Goal: Find specific page/section: Find specific page/section

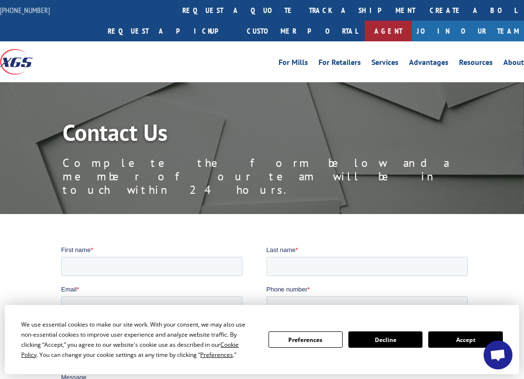
click at [412, 21] on link "Agent" at bounding box center [388, 31] width 47 height 21
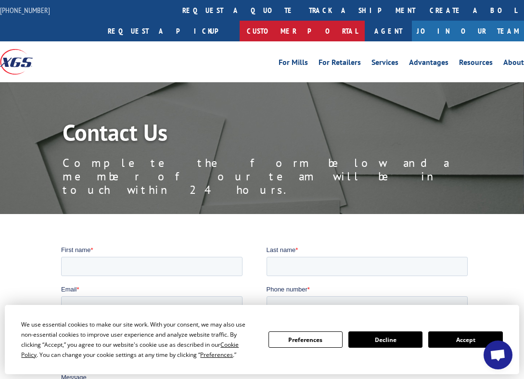
click at [365, 21] on link "Customer Portal" at bounding box center [301, 31] width 125 height 21
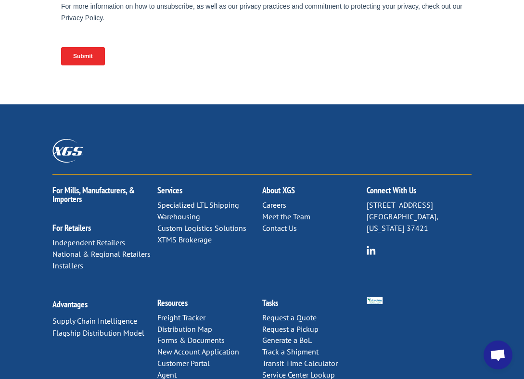
scroll to position [516, 0]
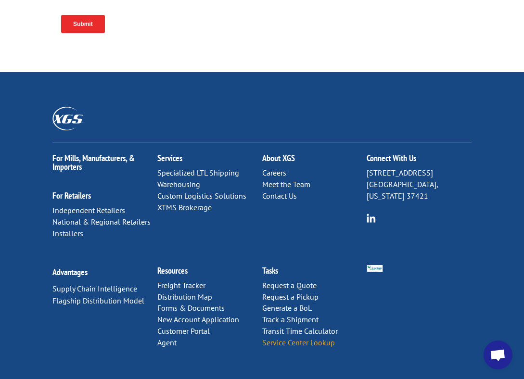
click at [308, 338] on link "Service Center Lookup" at bounding box center [298, 343] width 73 height 10
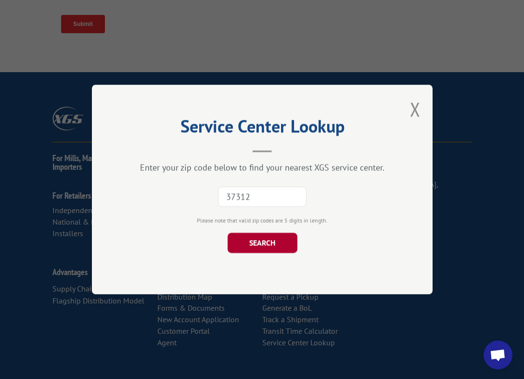
type input "37312"
click at [279, 241] on button "SEARCH" at bounding box center [262, 243] width 70 height 20
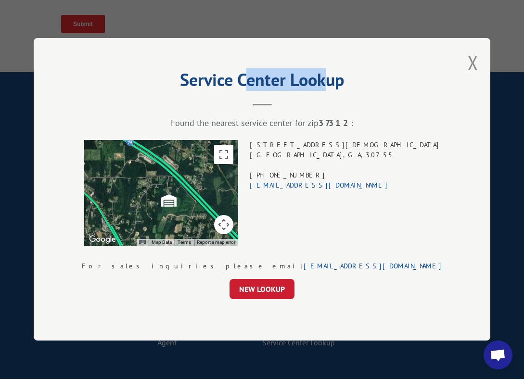
drag, startPoint x: 320, startPoint y: 53, endPoint x: 242, endPoint y: 38, distance: 78.8
click at [242, 38] on div "Service Center Lookup Found the nearest service center for zip 37312 : ← Move l…" at bounding box center [262, 189] width 456 height 302
click at [253, 42] on div "Service Center Lookup Found the nearest service center for zip 37312 : ← Move l…" at bounding box center [262, 189] width 456 height 302
click at [279, 83] on h2 "Service Center Lookup" at bounding box center [262, 82] width 360 height 18
drag, startPoint x: 342, startPoint y: 81, endPoint x: 184, endPoint y: 71, distance: 158.6
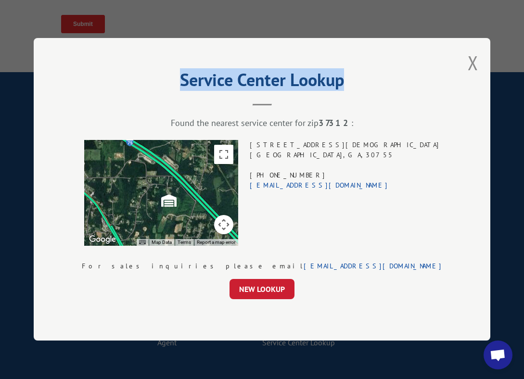
click at [184, 73] on h2 "Service Center Lookup" at bounding box center [262, 82] width 360 height 18
click at [302, 106] on header "Service Center Lookup" at bounding box center [262, 89] width 360 height 33
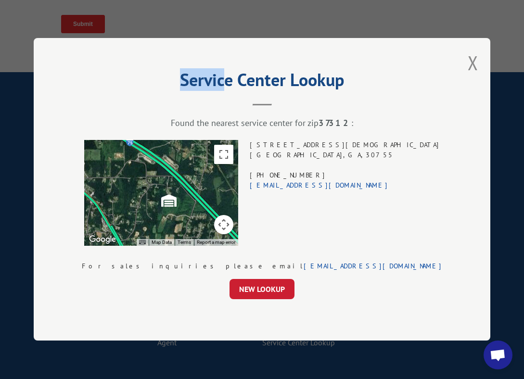
drag, startPoint x: 356, startPoint y: 97, endPoint x: 222, endPoint y: 76, distance: 135.2
click at [222, 76] on header "Service Center Lookup" at bounding box center [262, 89] width 360 height 33
click at [277, 93] on header "Service Center Lookup" at bounding box center [262, 89] width 360 height 33
click at [364, 288] on div "NEW LOOKUP" at bounding box center [262, 289] width 360 height 20
click at [398, 183] on div "Service Center Lookup Found the nearest service center for zip 37312 : ← Move l…" at bounding box center [262, 189] width 456 height 302
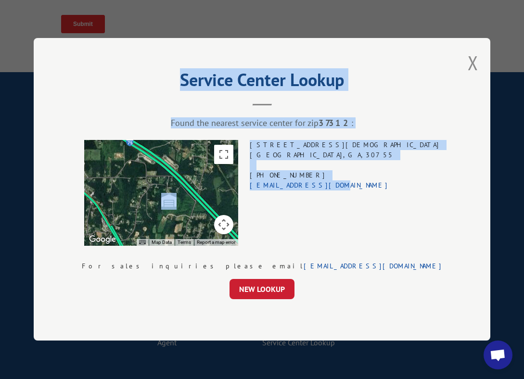
drag, startPoint x: 385, startPoint y: 185, endPoint x: 124, endPoint y: 101, distance: 274.2
click at [124, 101] on div "Service Center Lookup Found the nearest service center for zip 37312 : ← Move l…" at bounding box center [262, 189] width 456 height 302
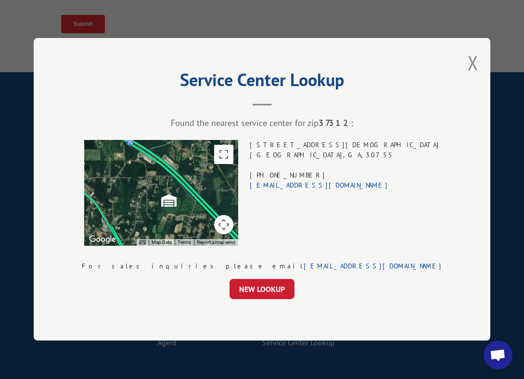
drag, startPoint x: 363, startPoint y: 264, endPoint x: 358, endPoint y: 266, distance: 5.5
click at [361, 266] on div "For sales inquiries please email [EMAIL_ADDRESS][DOMAIN_NAME]" at bounding box center [262, 267] width 360 height 10
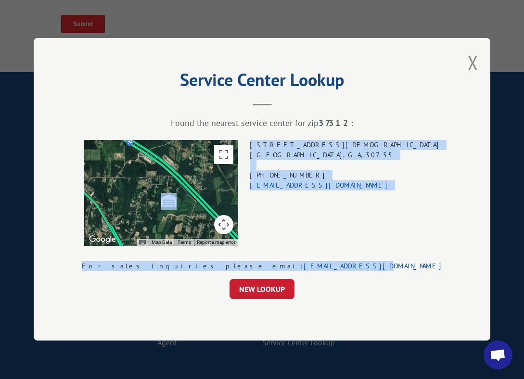
drag, startPoint x: 358, startPoint y: 266, endPoint x: 177, endPoint y: 114, distance: 235.5
click at [177, 114] on div "Service Center Lookup Found the nearest service center for zip 37312 : ← Move l…" at bounding box center [262, 189] width 456 height 302
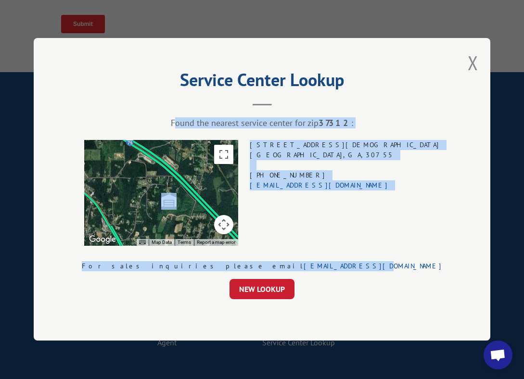
click at [402, 193] on div "Service Center Lookup Found the nearest service center for zip 37312 : ← Move l…" at bounding box center [262, 189] width 456 height 302
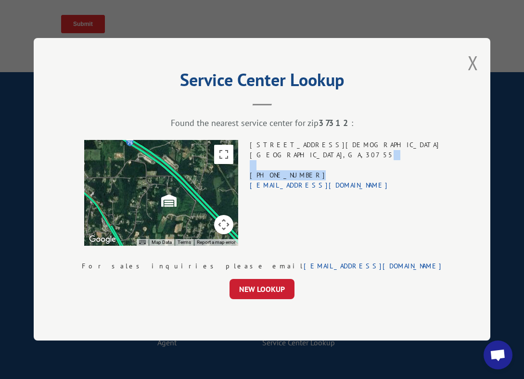
drag, startPoint x: 361, startPoint y: 173, endPoint x: 300, endPoint y: 170, distance: 61.1
click at [300, 170] on div "← Move left → Move right ↑ Move up ↓ Move down + Zoom in - Zoom out Home Jump l…" at bounding box center [262, 193] width 360 height 106
